Goal: Book appointment/travel/reservation

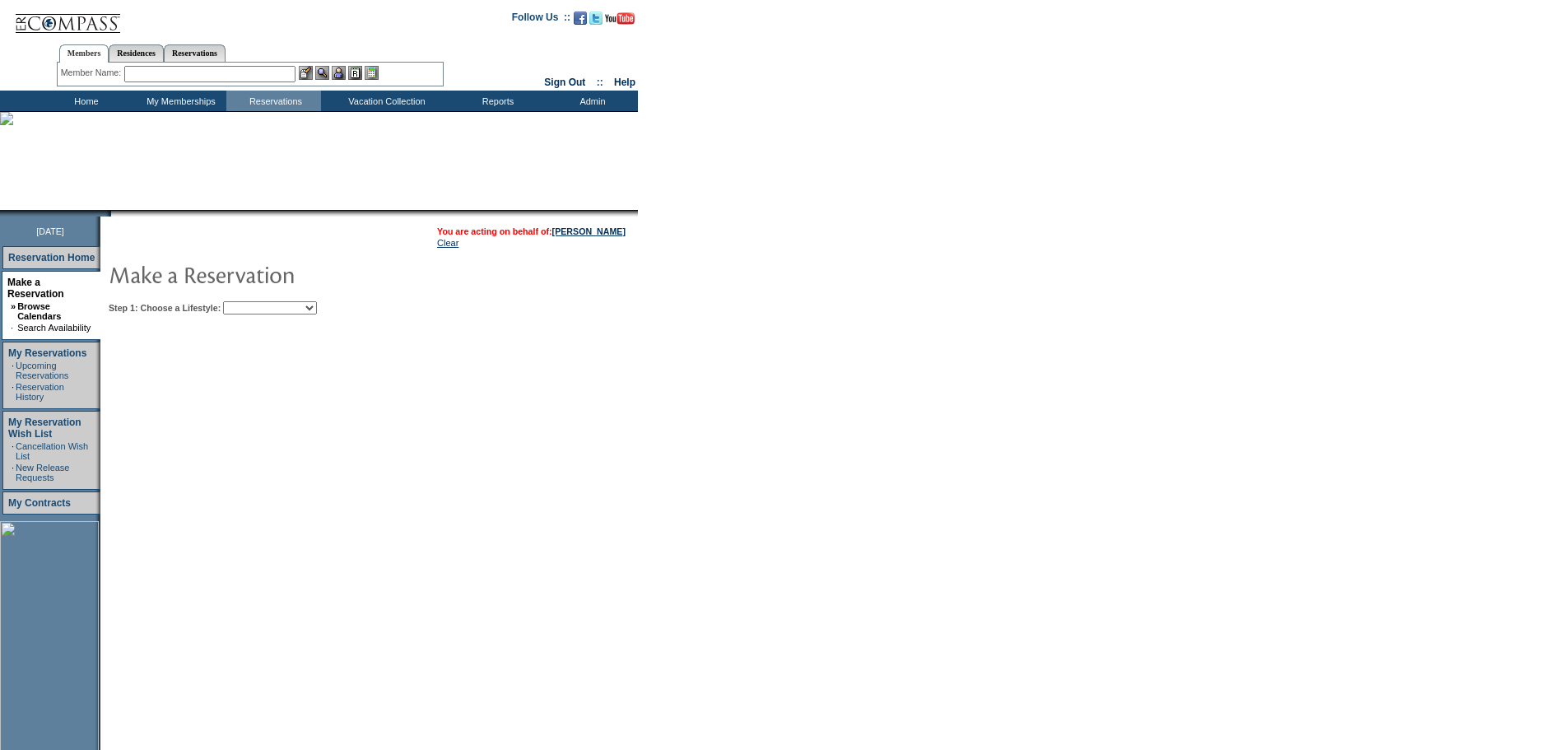
click at [317, 313] on select "Beach Leisure Metropolitan Mountain OIAL for Adventure OIAL for Couples OIAL fo…" at bounding box center [270, 308] width 94 height 13
select select "Mountain"
click at [251, 302] on select "Beach Leisure Metropolitan Mountain OIAL for Adventure OIAL for Couples OIAL fo…" at bounding box center [270, 308] width 94 height 13
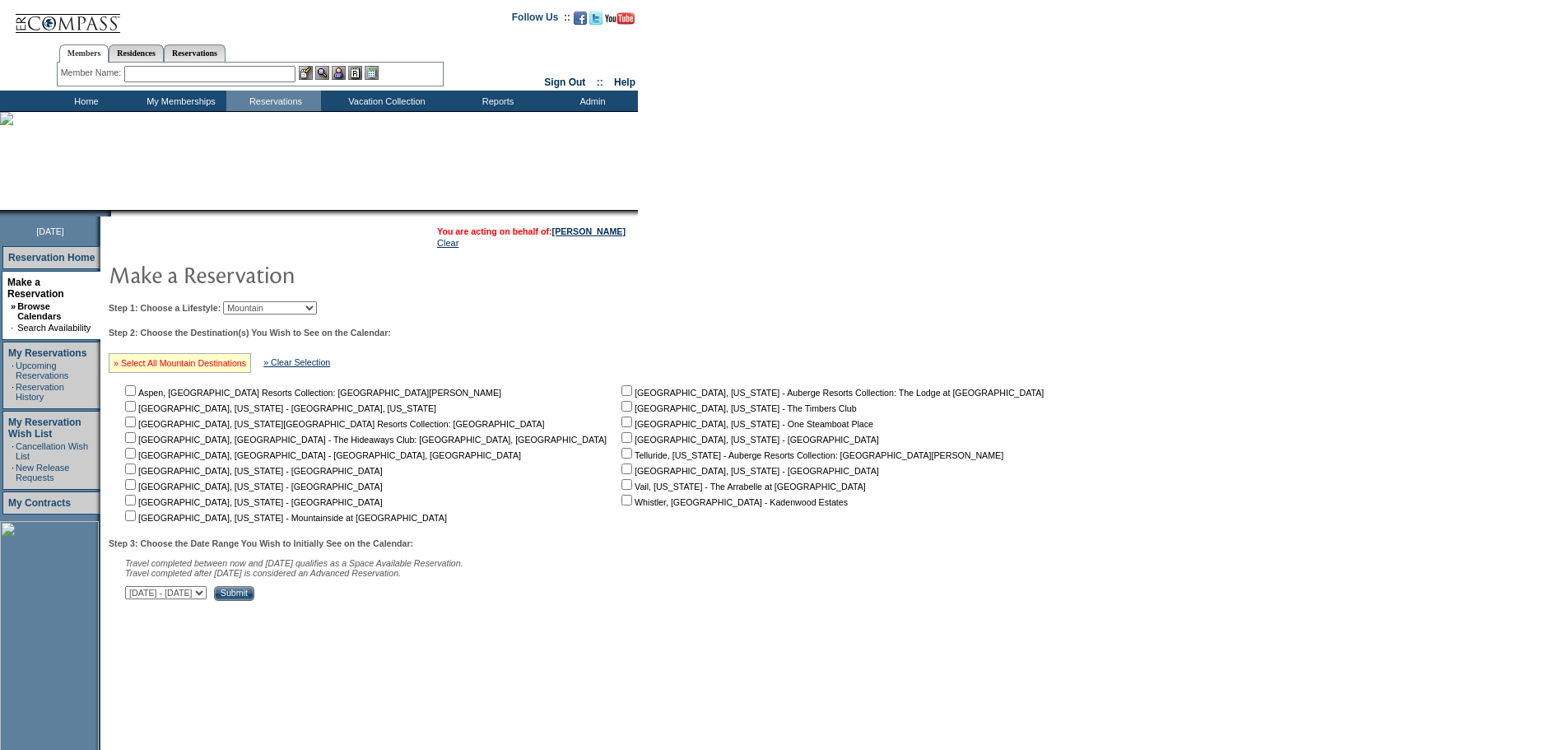
click at [217, 368] on link "» Select All Mountain Destinations" at bounding box center [180, 363] width 133 height 10
checkbox input "true"
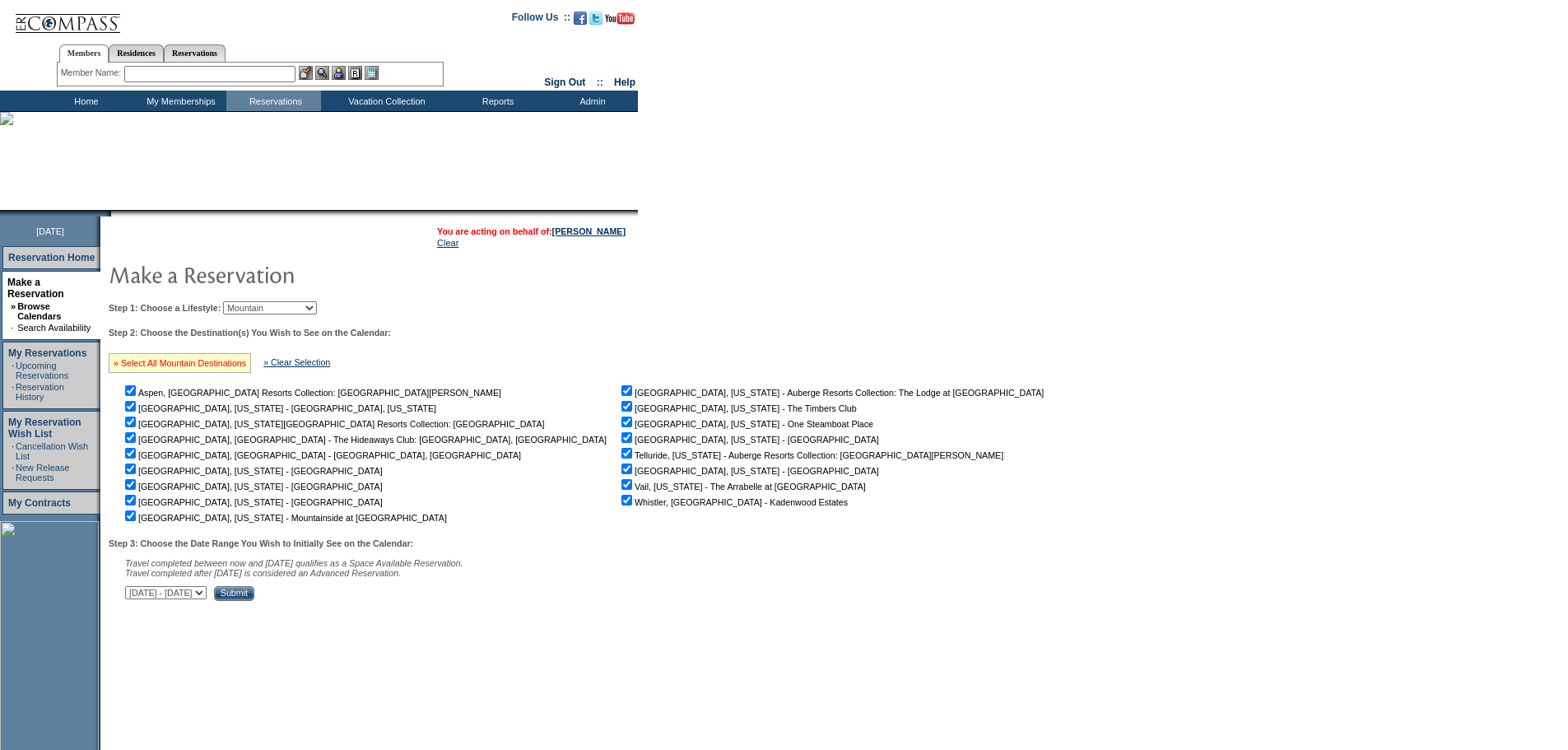
checkbox input "true"
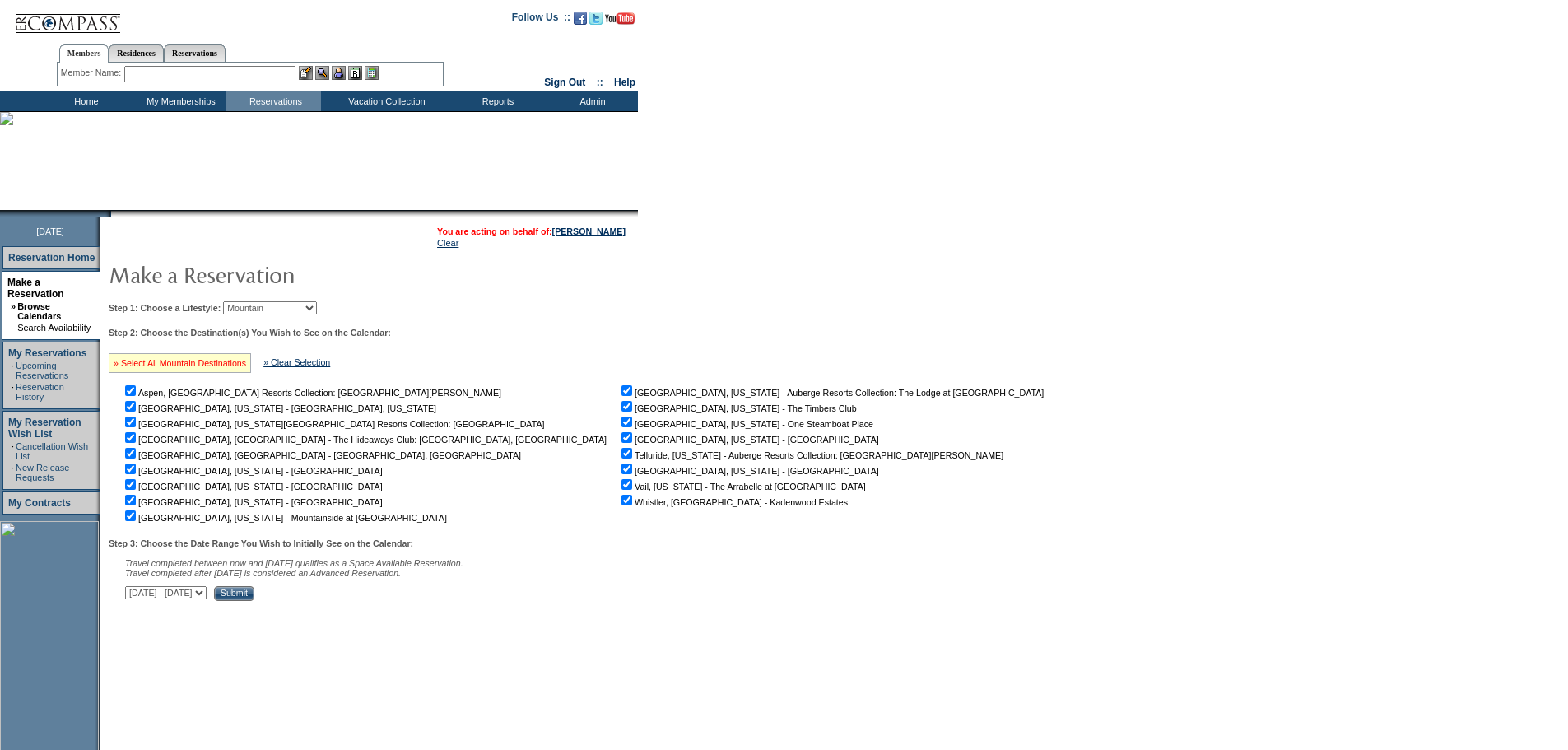
checkbox input "true"
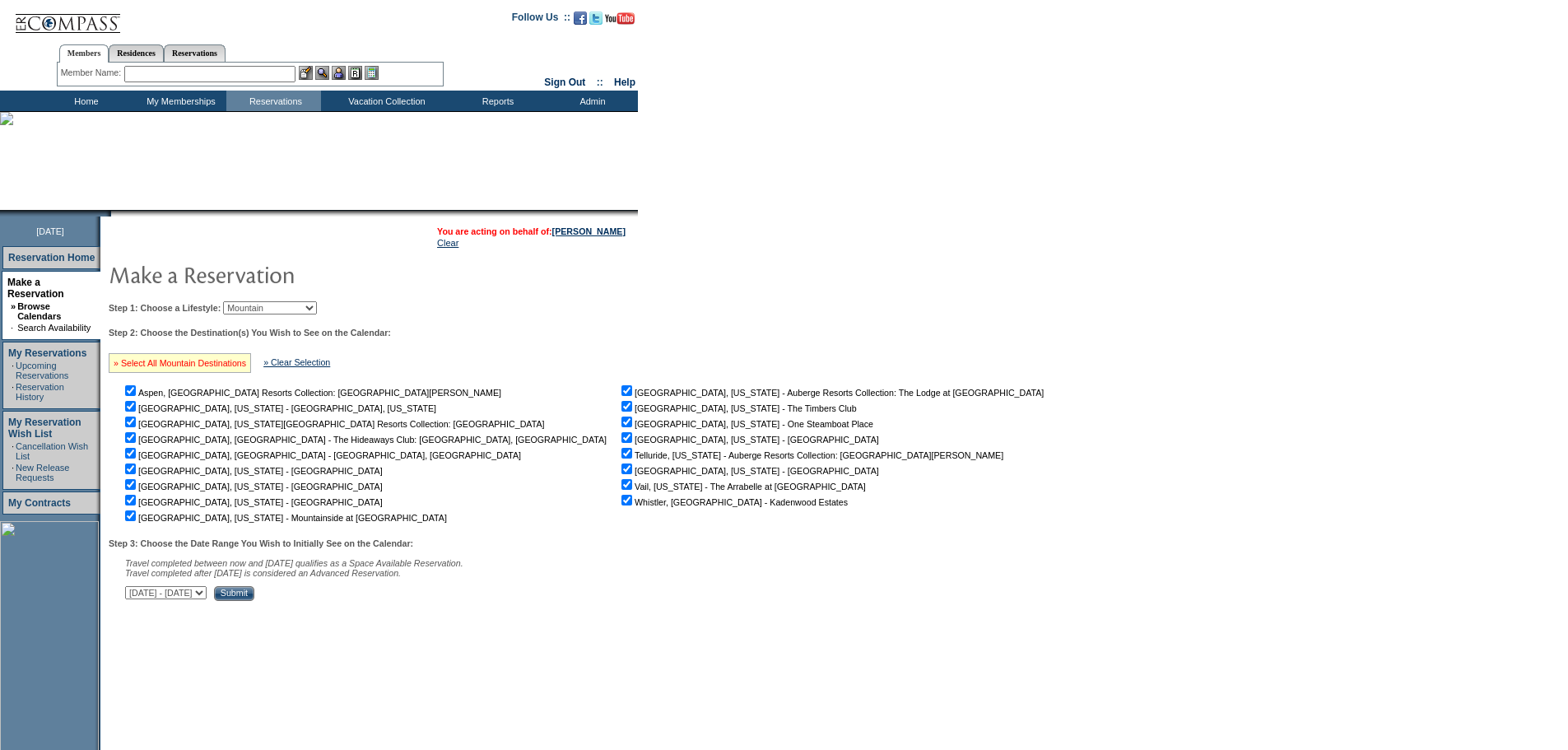
checkbox input "true"
click at [254, 601] on input "Submit" at bounding box center [234, 593] width 40 height 14
